Goal: Task Accomplishment & Management: Use online tool/utility

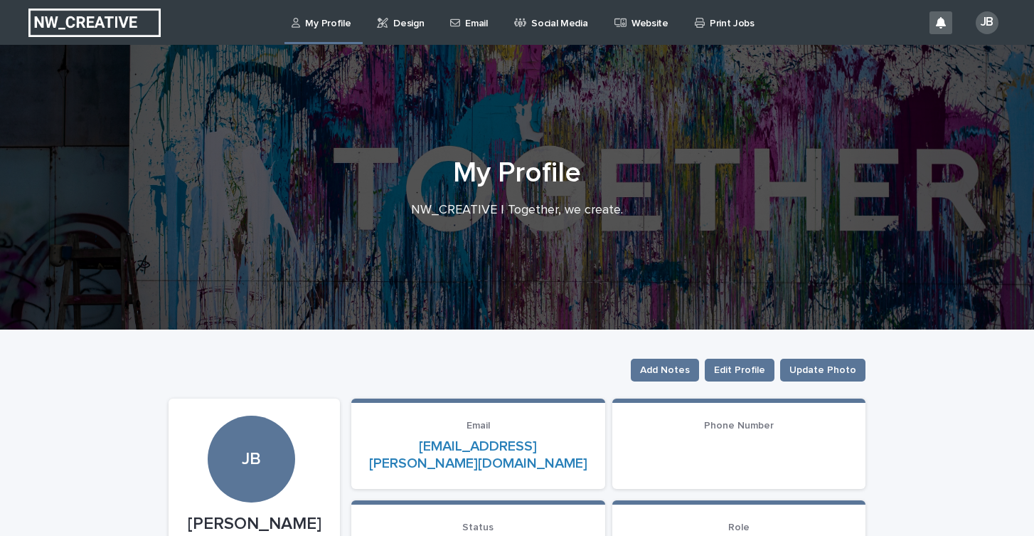
click at [396, 21] on p "Design" at bounding box center [408, 15] width 31 height 30
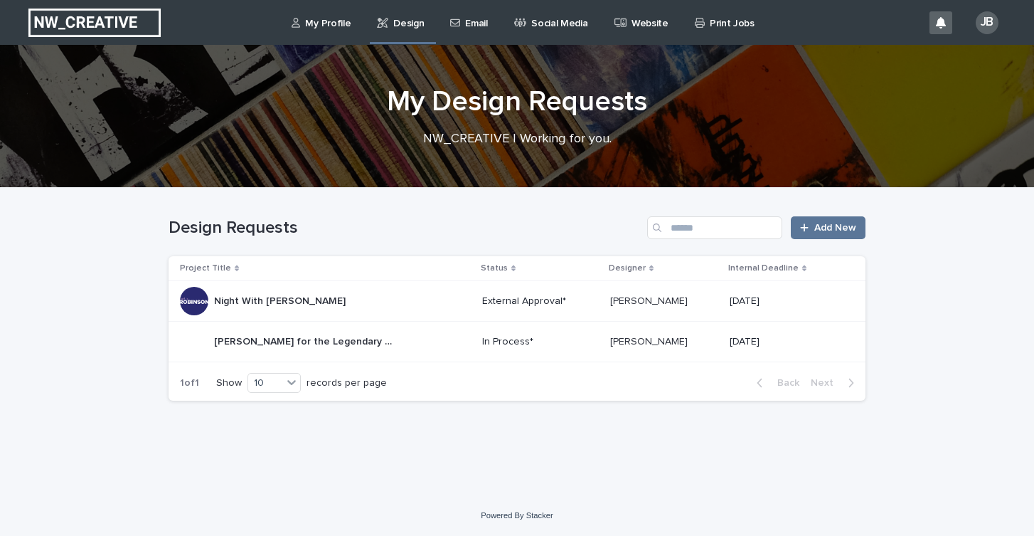
click at [383, 342] on div "[PERSON_NAME] for the Legendary Grog [PERSON_NAME] for the Legendary Grog" at bounding box center [325, 341] width 291 height 28
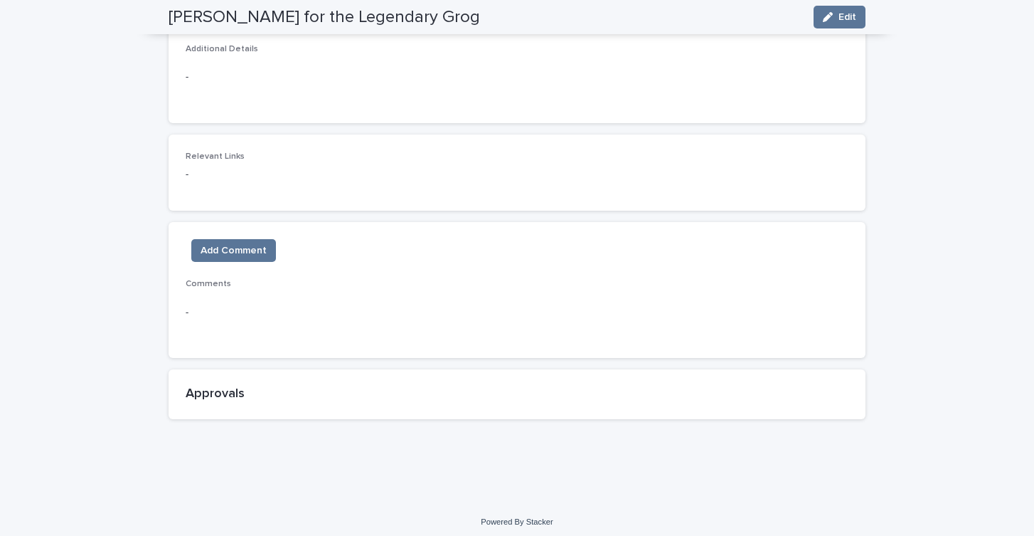
scroll to position [639, 0]
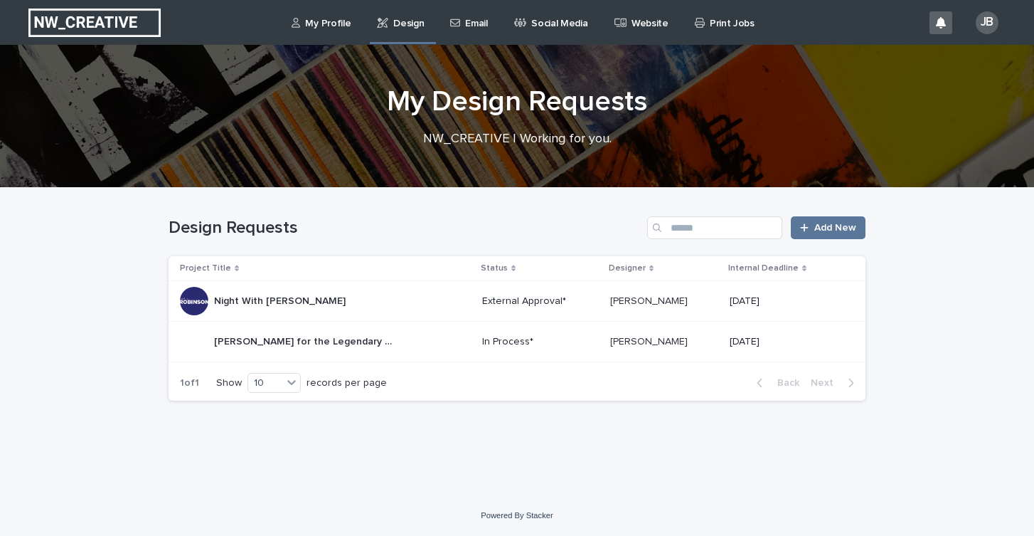
click at [539, 298] on p "External Approval*" at bounding box center [540, 301] width 117 height 12
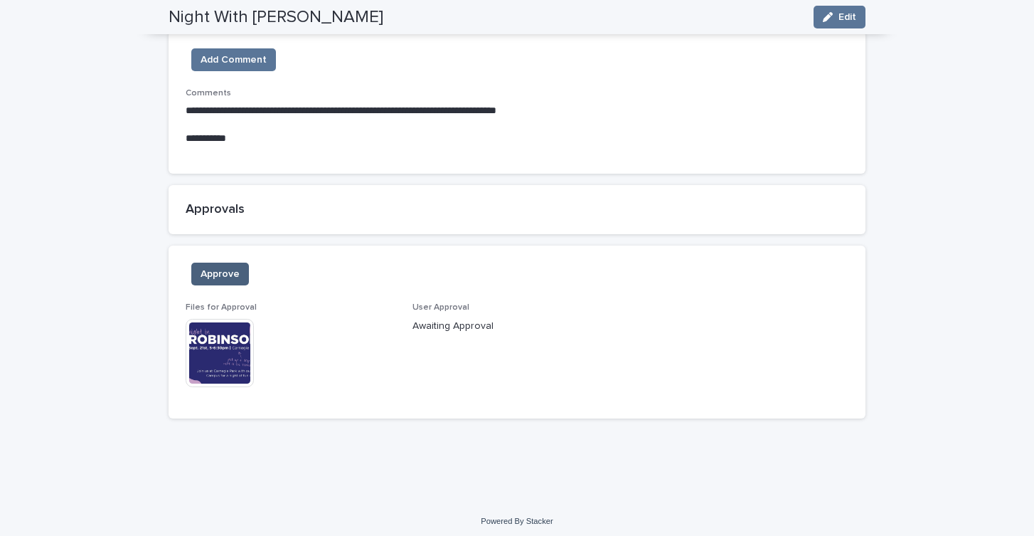
scroll to position [870, 0]
click at [231, 277] on button "Approve" at bounding box center [220, 274] width 58 height 23
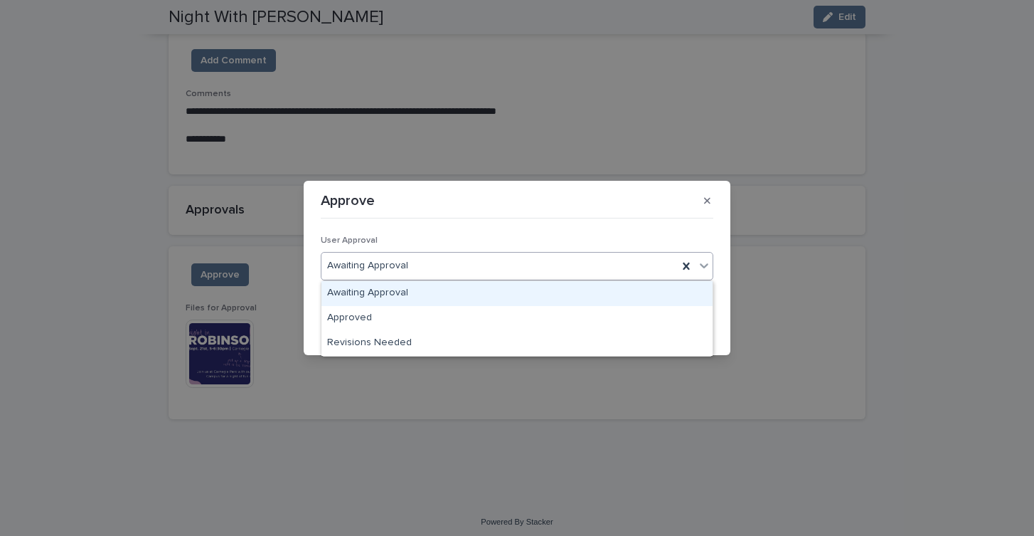
click at [417, 268] on div "Awaiting Approval" at bounding box center [500, 265] width 356 height 23
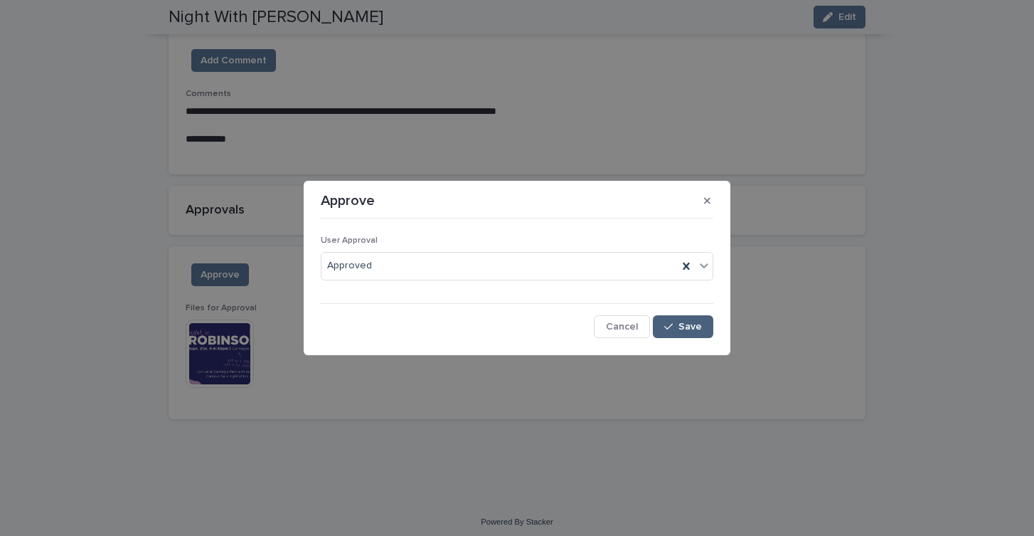
click at [676, 323] on div "button" at bounding box center [671, 327] width 14 height 10
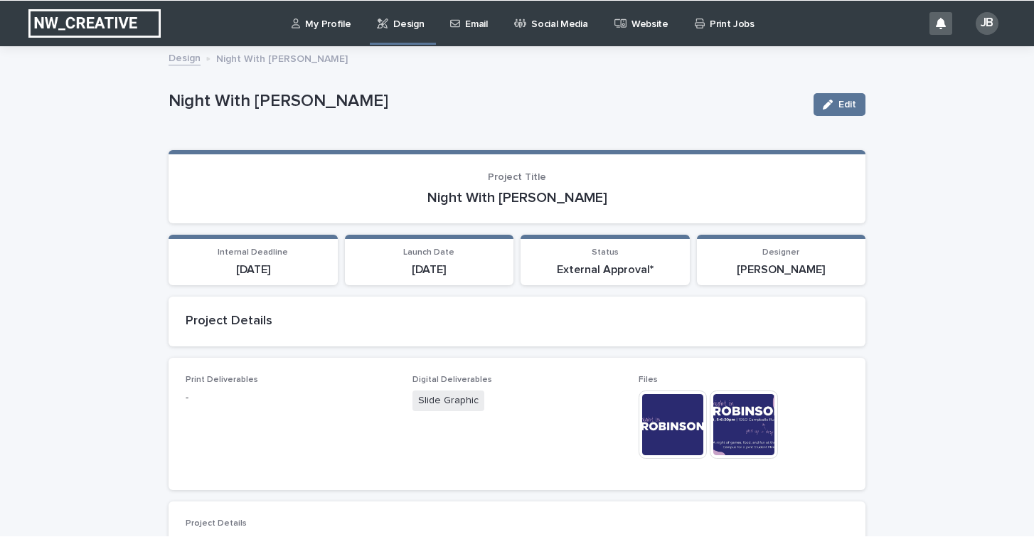
scroll to position [0, 0]
